Goal: Transaction & Acquisition: Purchase product/service

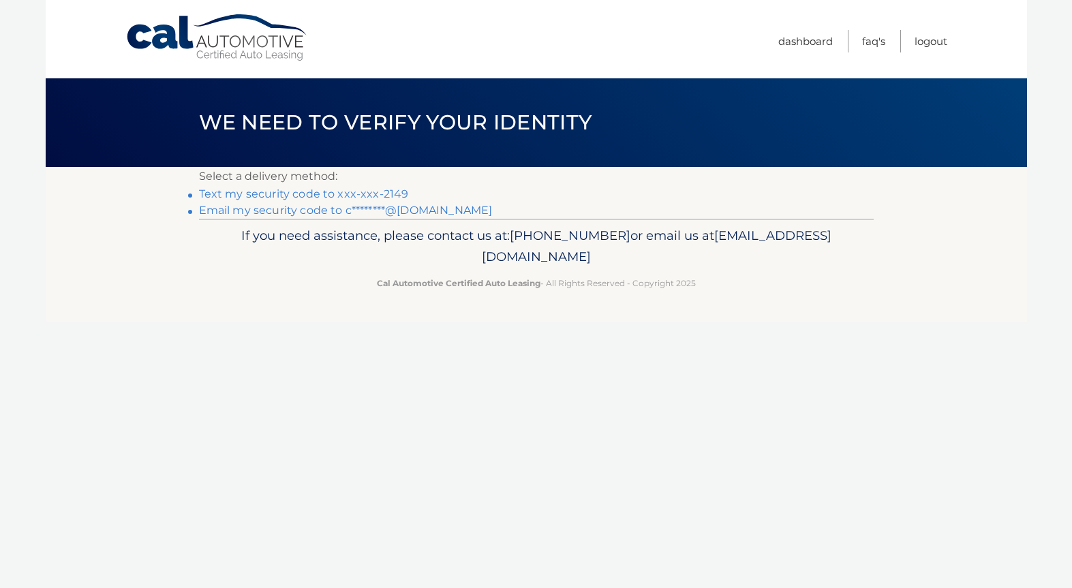
click at [335, 191] on link "Text my security code to xxx-xxx-2149" at bounding box center [304, 193] width 210 height 13
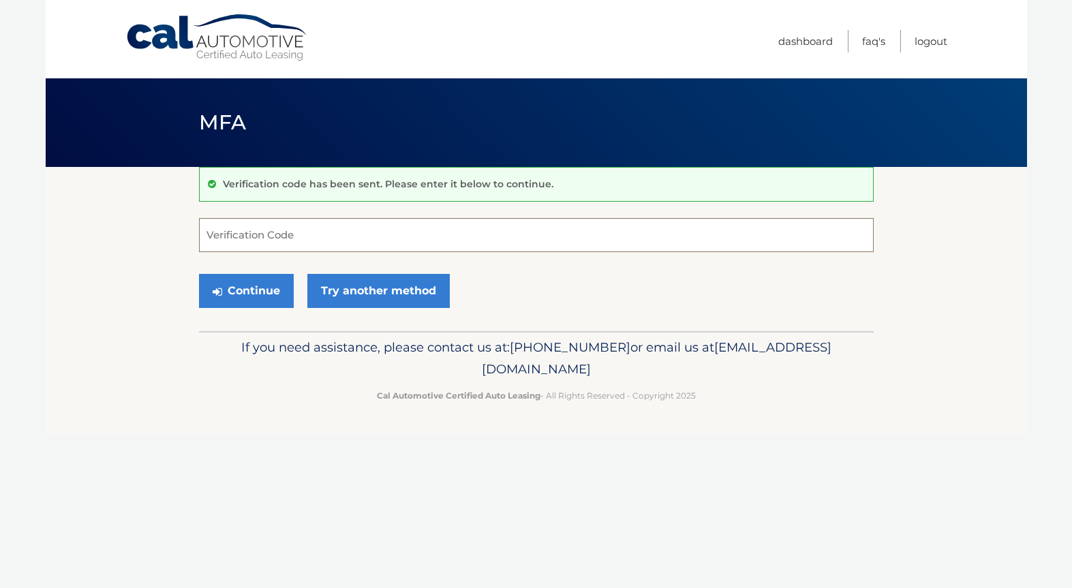
click at [298, 228] on input "Verification Code" at bounding box center [536, 235] width 674 height 34
type input "816279"
click at [247, 290] on button "Continue" at bounding box center [246, 291] width 95 height 34
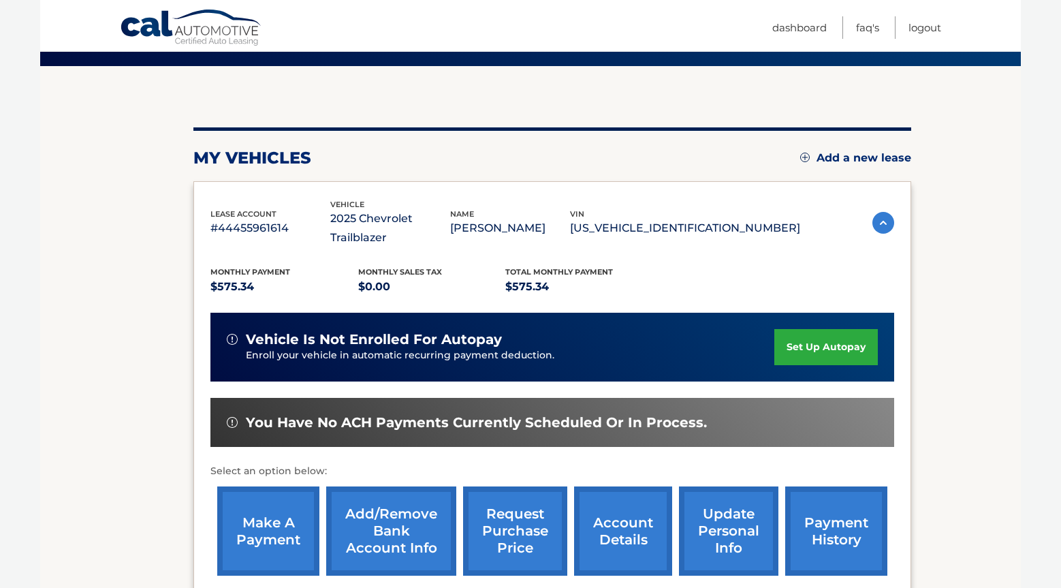
scroll to position [136, 0]
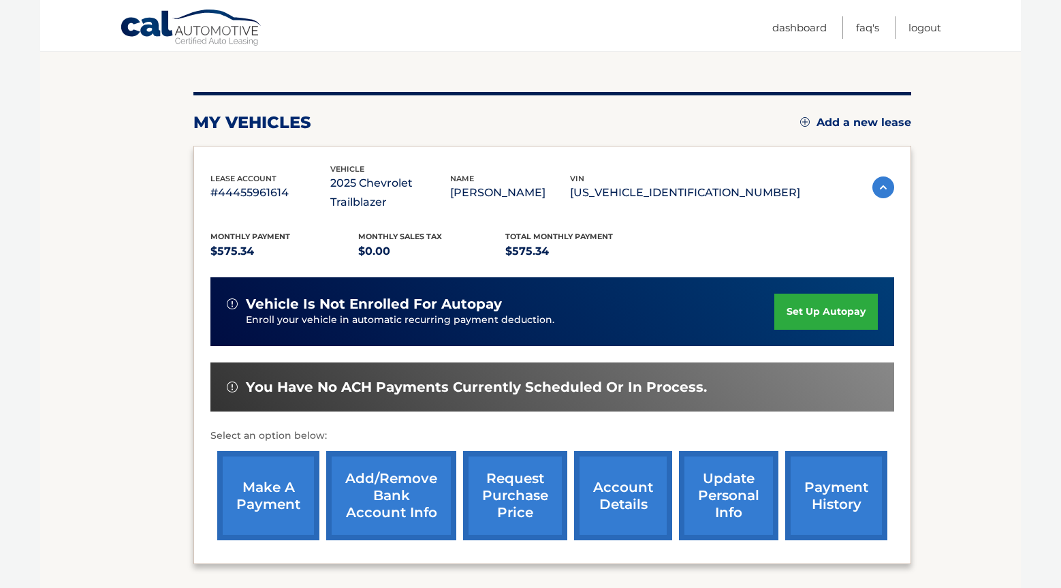
click at [264, 480] on link "make a payment" at bounding box center [268, 495] width 102 height 89
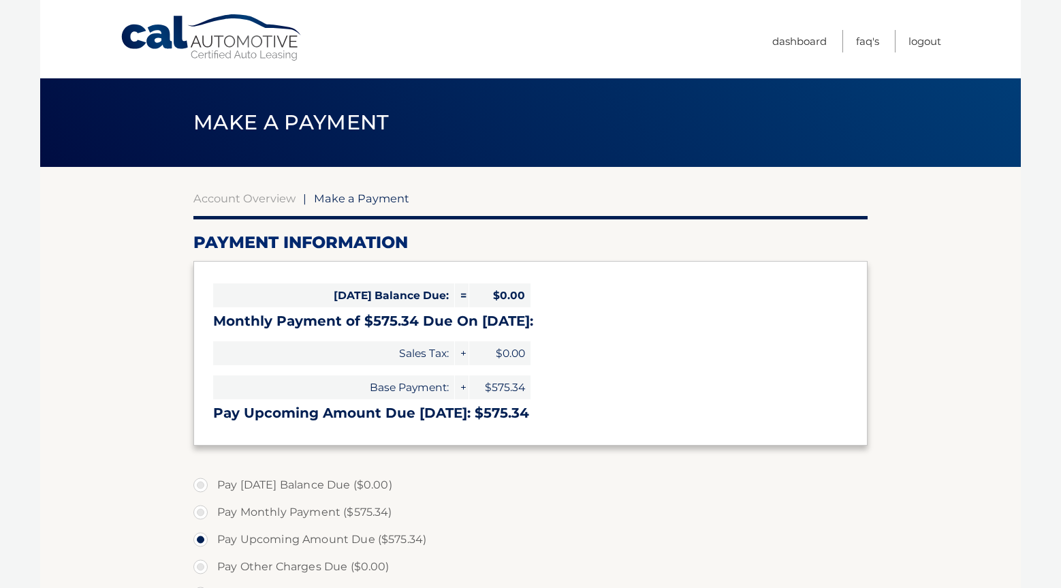
select select "OGJmYmM2OWYtODc2Yy00OWFjLWI4YjQtNzI3NjMyYzE4MTc5"
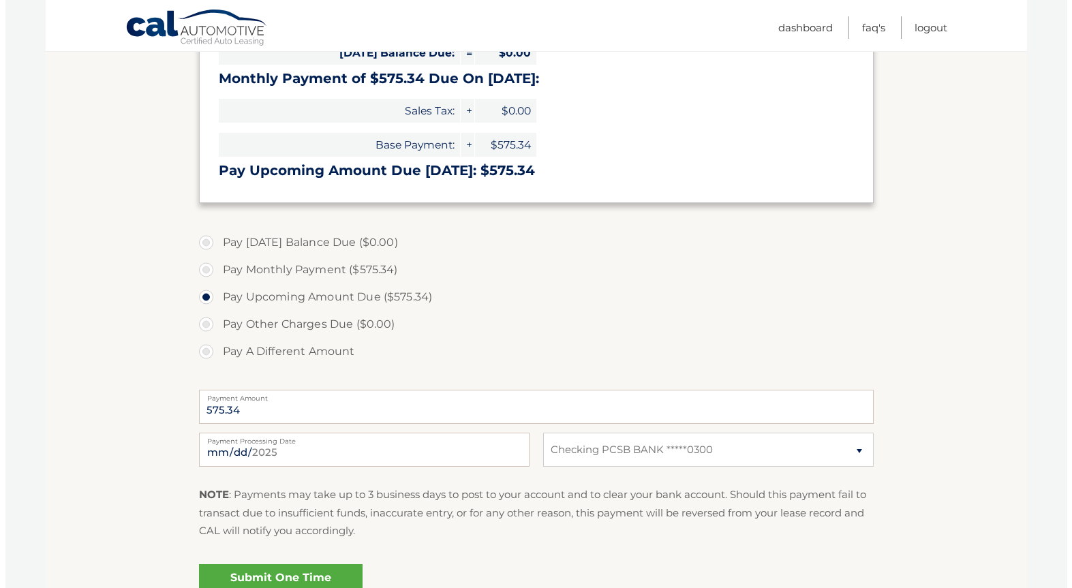
scroll to position [273, 0]
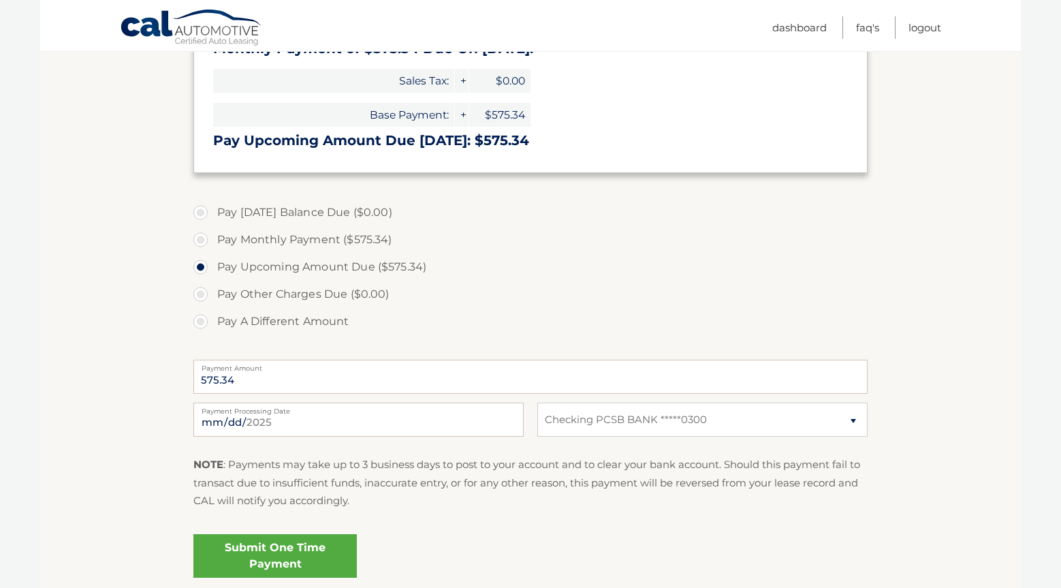
click at [283, 547] on link "Submit One Time Payment" at bounding box center [275, 556] width 164 height 44
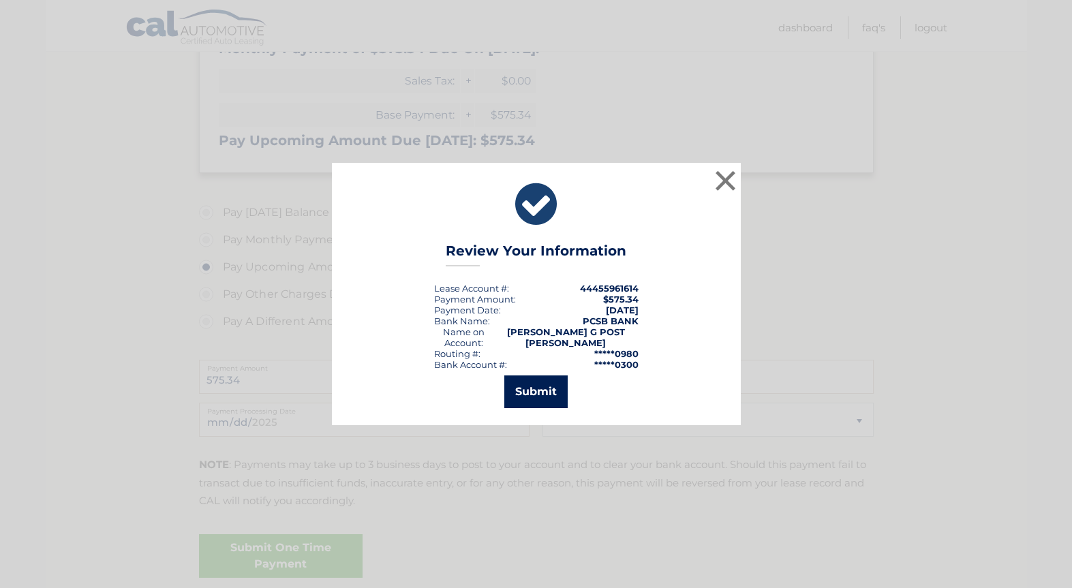
click at [516, 383] on button "Submit" at bounding box center [535, 391] width 63 height 33
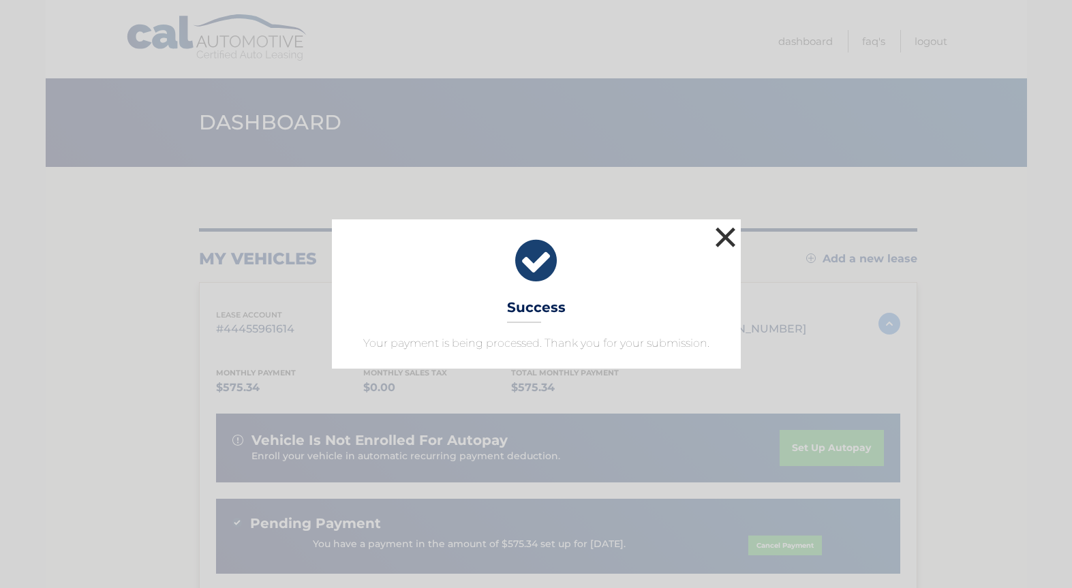
click at [724, 236] on button "×" at bounding box center [725, 236] width 27 height 27
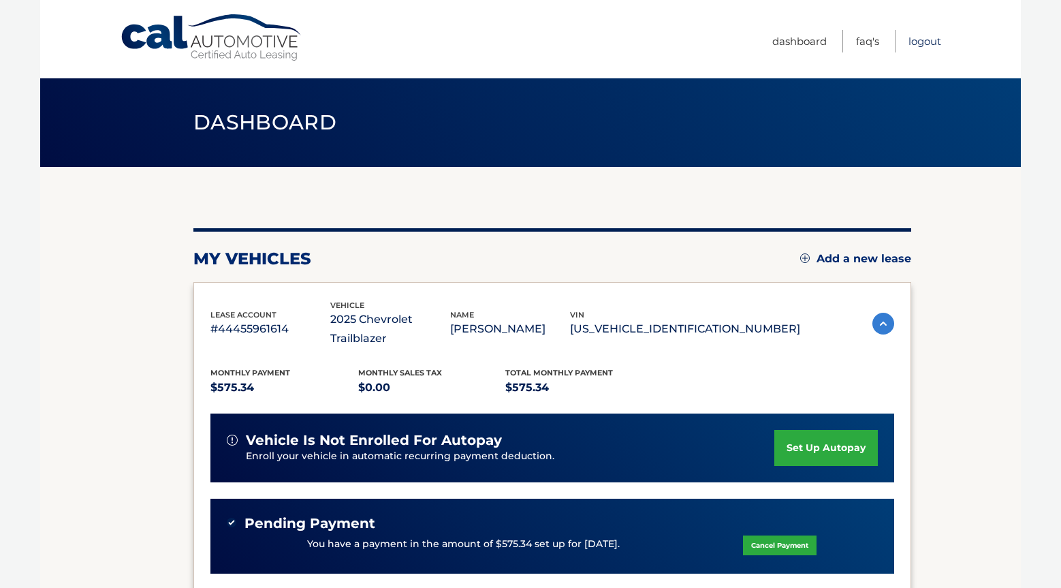
click at [920, 44] on link "Logout" at bounding box center [925, 41] width 33 height 22
